Goal: Navigation & Orientation: Find specific page/section

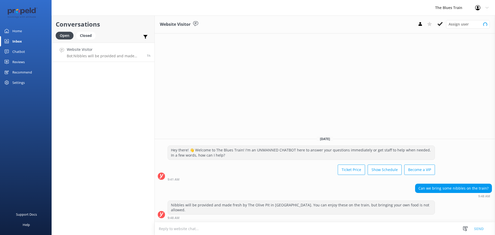
click at [132, 54] on p "Bot: Nibbles will be provided and made fresh by The Olive Pit in Ocean Grove. Y…" at bounding box center [105, 56] width 76 height 5
click at [441, 24] on icon at bounding box center [440, 23] width 5 height 5
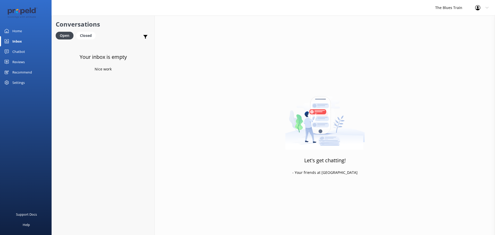
click at [33, 33] on link "Home" at bounding box center [26, 31] width 52 height 10
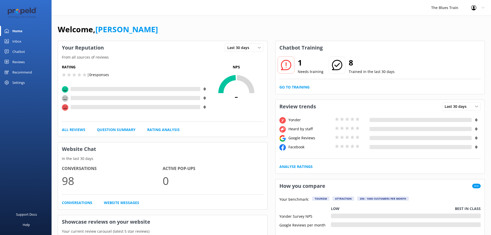
click at [24, 52] on div "Chatbot" at bounding box center [18, 51] width 13 height 10
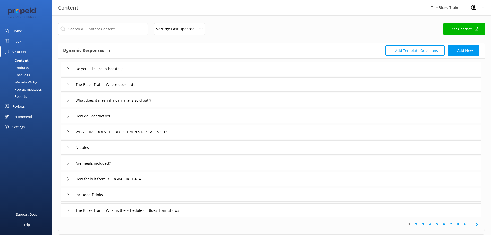
click at [28, 71] on div "Chat Logs" at bounding box center [16, 74] width 27 height 7
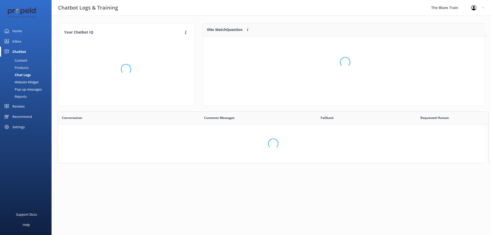
scroll to position [4, 4]
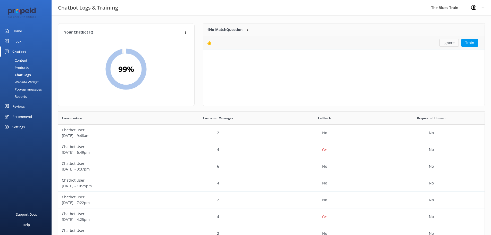
click at [447, 45] on button "Ignore" at bounding box center [449, 43] width 19 height 8
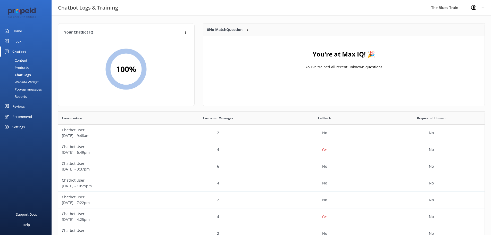
click at [15, 106] on div "Reviews" at bounding box center [18, 106] width 12 height 10
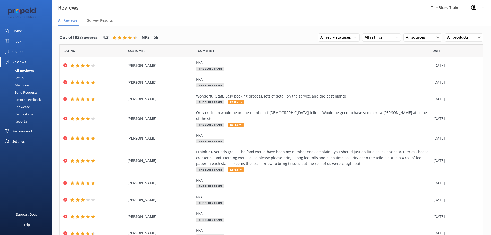
click at [25, 30] on link "Home" at bounding box center [26, 31] width 52 height 10
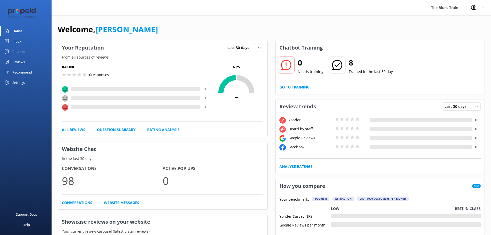
click at [24, 45] on link "Inbox" at bounding box center [26, 41] width 52 height 10
